Goal: Navigation & Orientation: Find specific page/section

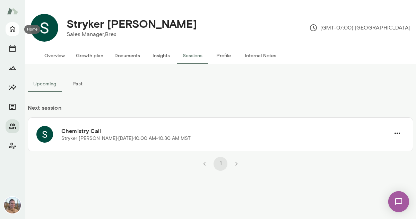
click at [12, 31] on icon "Home" at bounding box center [13, 29] width 6 height 6
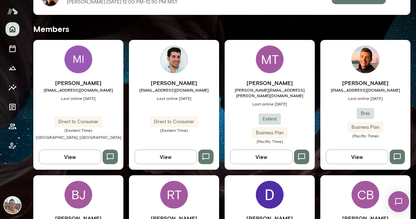
scroll to position [172, 0]
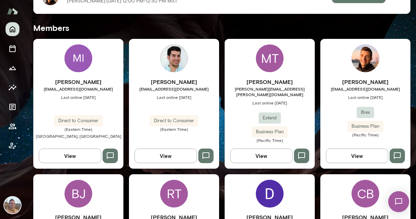
click at [367, 54] on img at bounding box center [366, 58] width 28 height 28
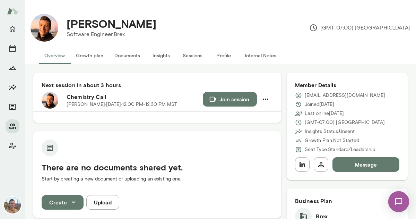
click at [248, 59] on button "Internal Notes" at bounding box center [260, 55] width 43 height 17
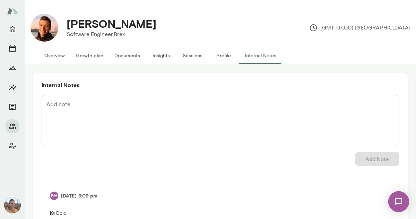
click at [53, 56] on button "Overview" at bounding box center [55, 55] width 32 height 17
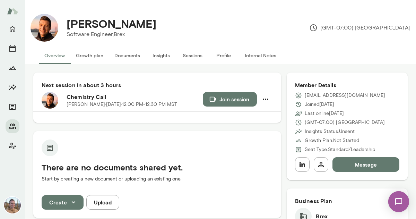
click at [294, 161] on div "Member Details [EMAIL_ADDRESS][DOMAIN_NAME] Joined [DATE] Last online [DATE] (G…" at bounding box center [347, 125] width 121 height 107
click at [303, 165] on icon "button" at bounding box center [302, 164] width 8 height 8
click at [261, 57] on button "Internal Notes" at bounding box center [260, 55] width 43 height 17
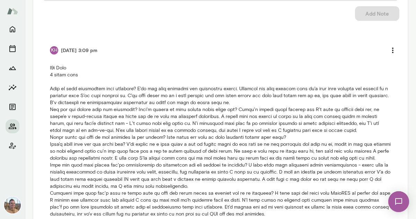
scroll to position [174, 0]
